Goal: Find specific page/section: Find specific page/section

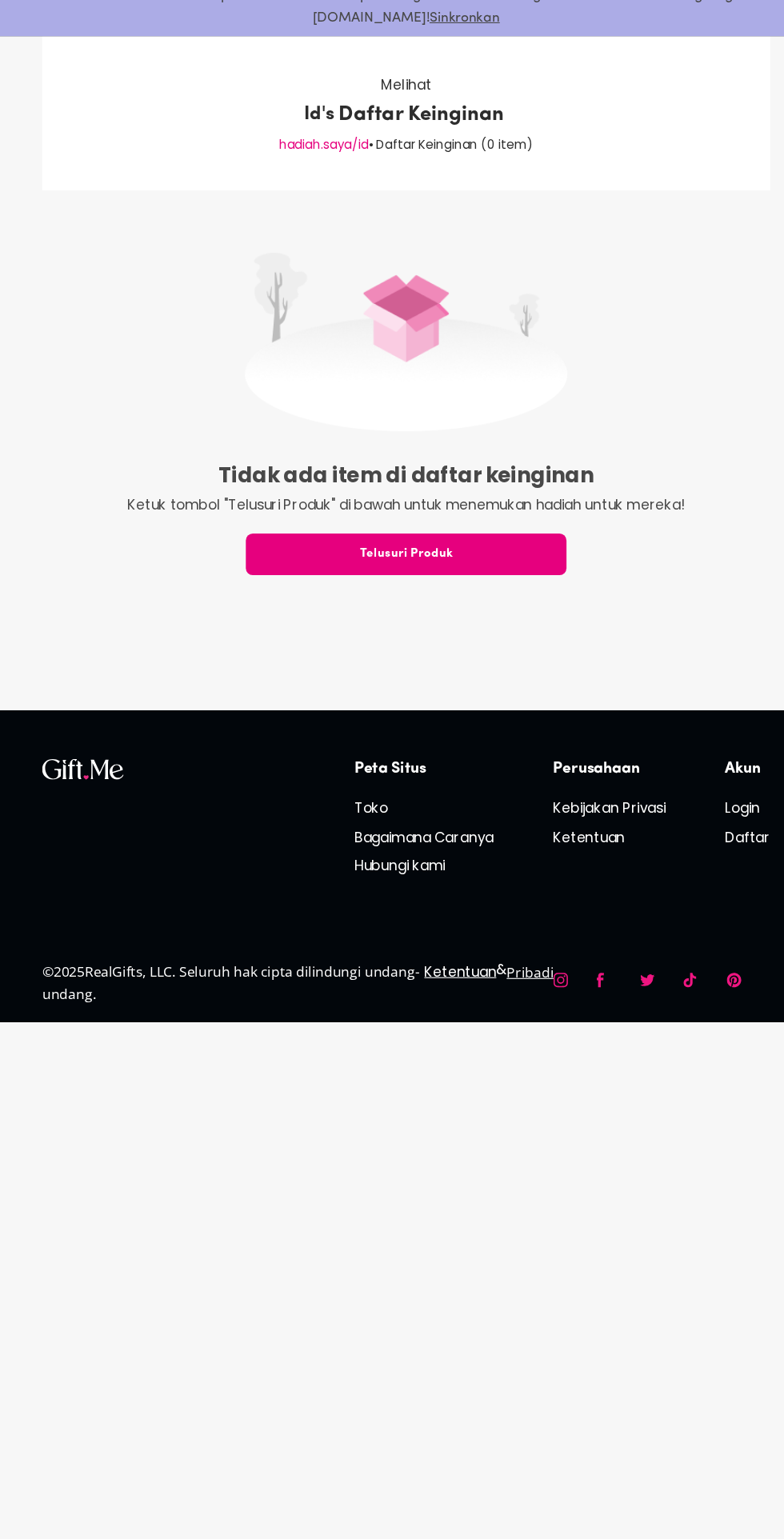
click at [318, 195] on p "Id's" at bounding box center [311, 187] width 28 height 25
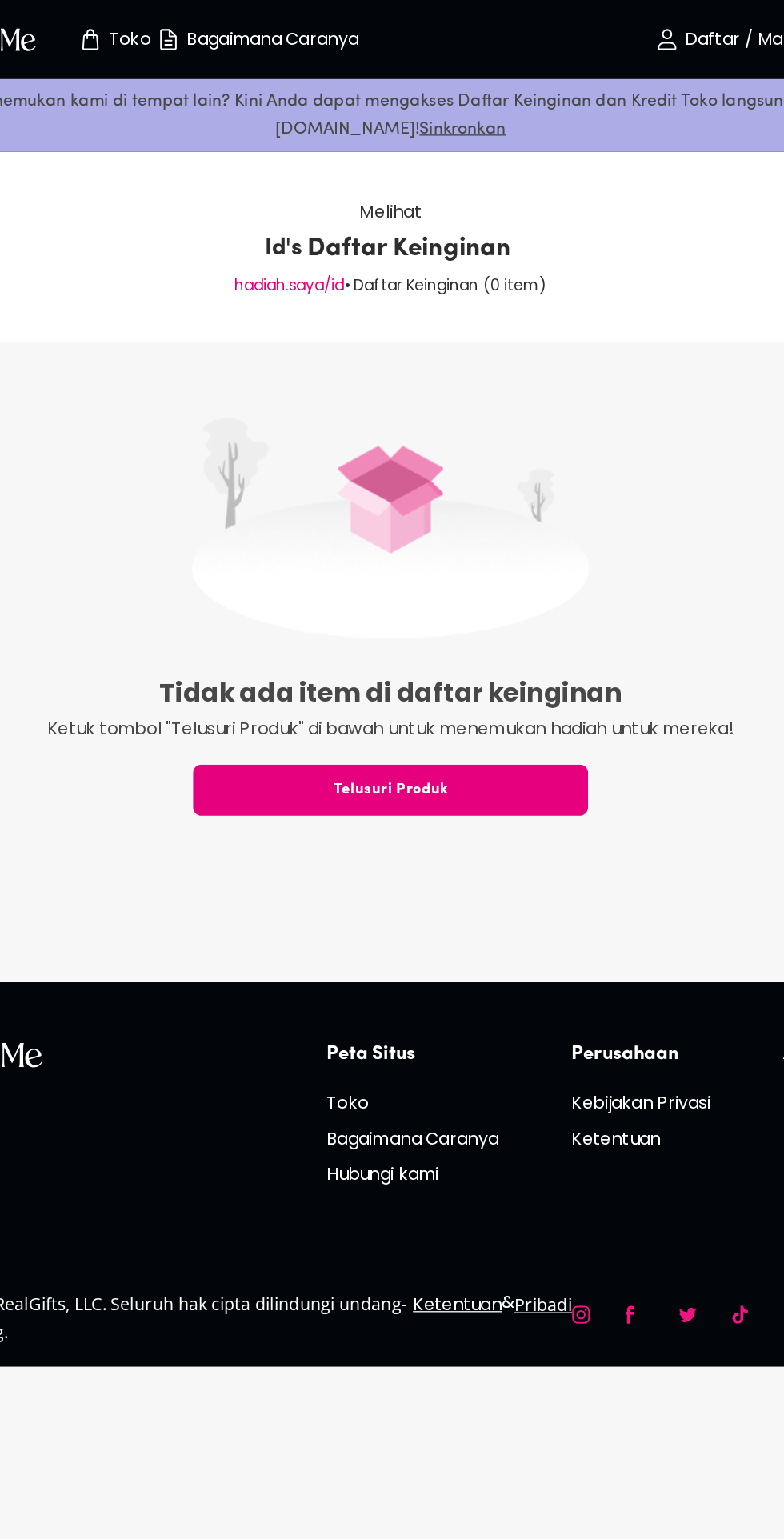
click at [314, 591] on span "Telusuri Produk" at bounding box center [392, 591] width 296 height 17
